Goal: Task Accomplishment & Management: Use online tool/utility

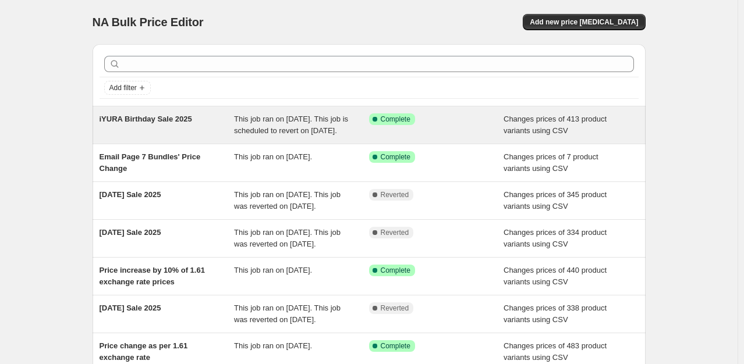
click at [289, 135] on span "This job ran on [DATE]. This job is scheduled to revert on [DATE]." at bounding box center [291, 125] width 114 height 20
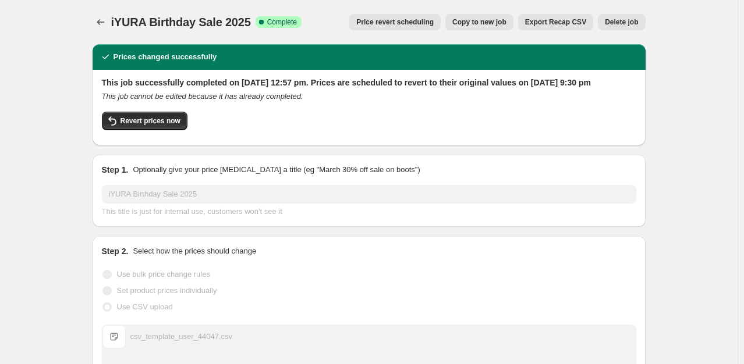
click at [467, 77] on h2 "This job successfully completed on [DATE] 12:57 pm. Prices are scheduled to rev…" at bounding box center [369, 83] width 534 height 12
click at [411, 24] on span "Price revert scheduling" at bounding box center [394, 21] width 77 height 9
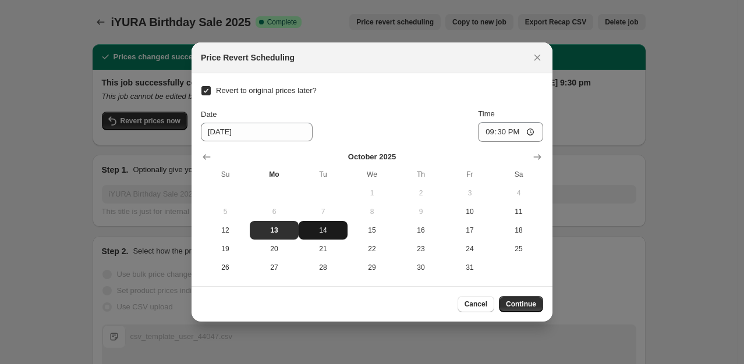
click at [327, 225] on button "14" at bounding box center [323, 230] width 49 height 19
type input "[DATE]"
click at [525, 304] on span "Continue" at bounding box center [521, 304] width 30 height 9
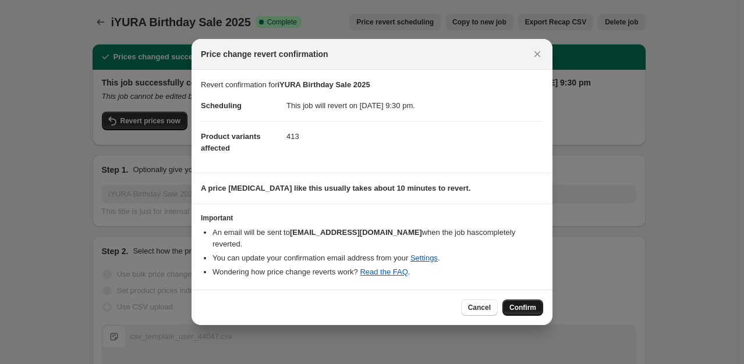
click at [524, 303] on span "Confirm" at bounding box center [522, 307] width 27 height 9
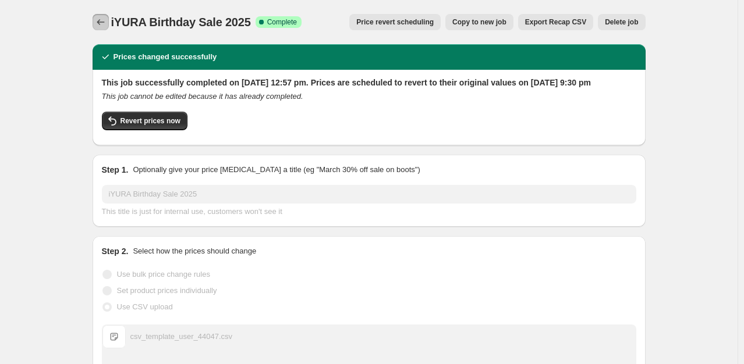
click at [98, 22] on icon "Price change jobs" at bounding box center [101, 22] width 12 height 12
